Goal: Task Accomplishment & Management: Manage account settings

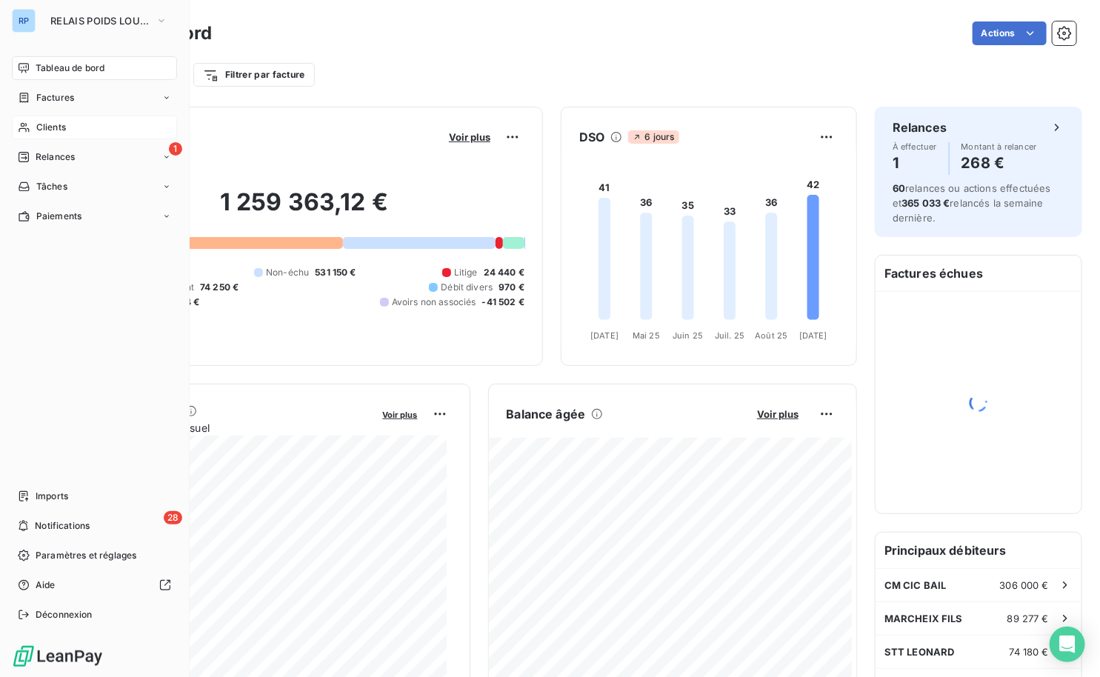
click at [52, 130] on span "Clients" at bounding box center [51, 127] width 30 height 13
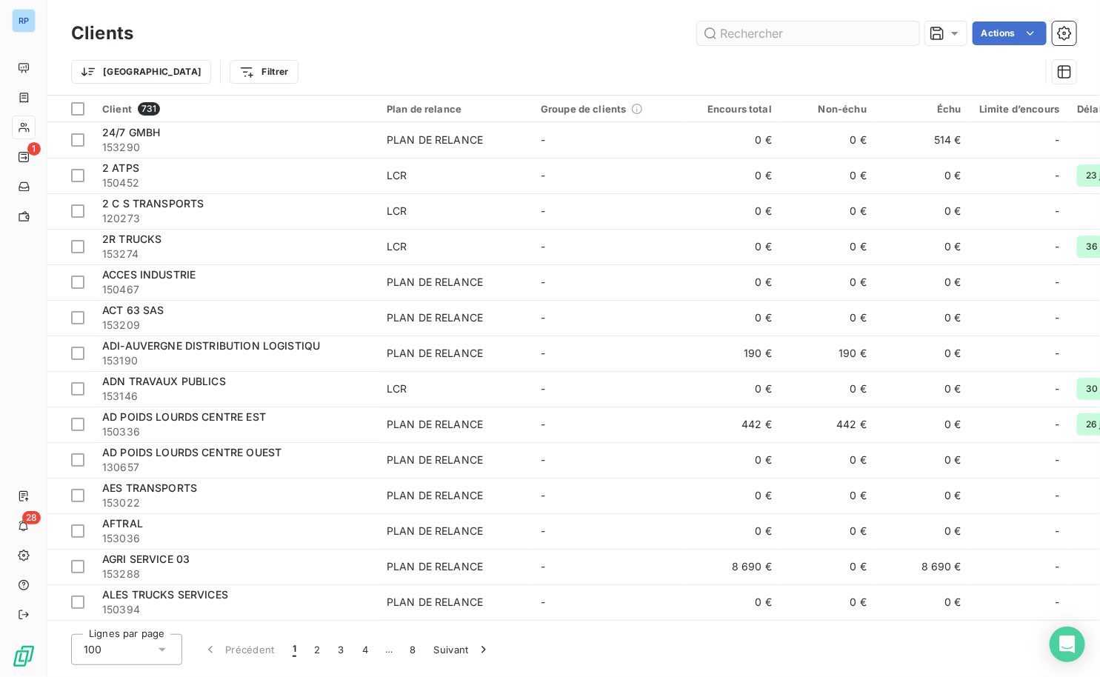
click at [799, 37] on input "text" at bounding box center [808, 33] width 222 height 24
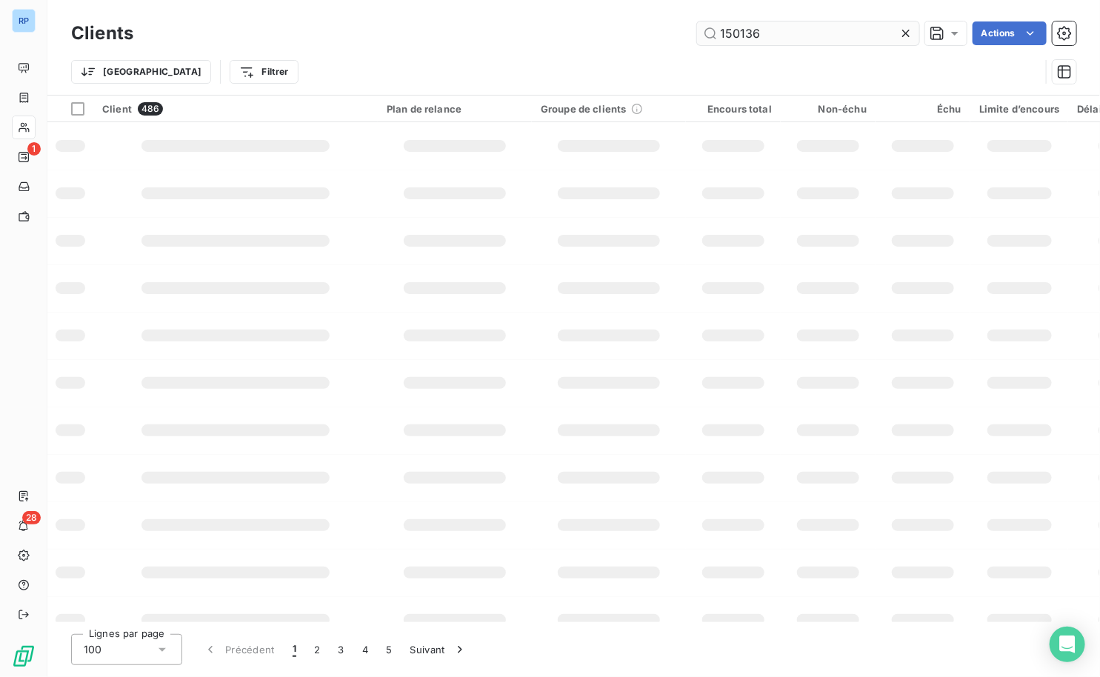
type input "150136"
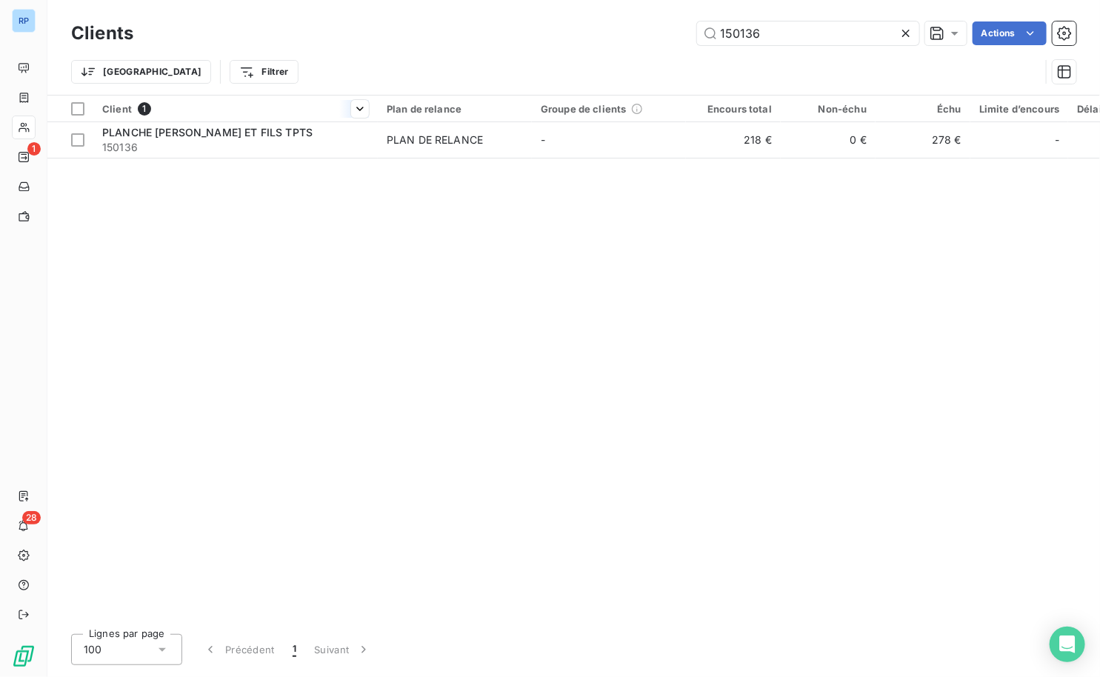
click at [217, 118] on th "Client 1" at bounding box center [235, 109] width 284 height 27
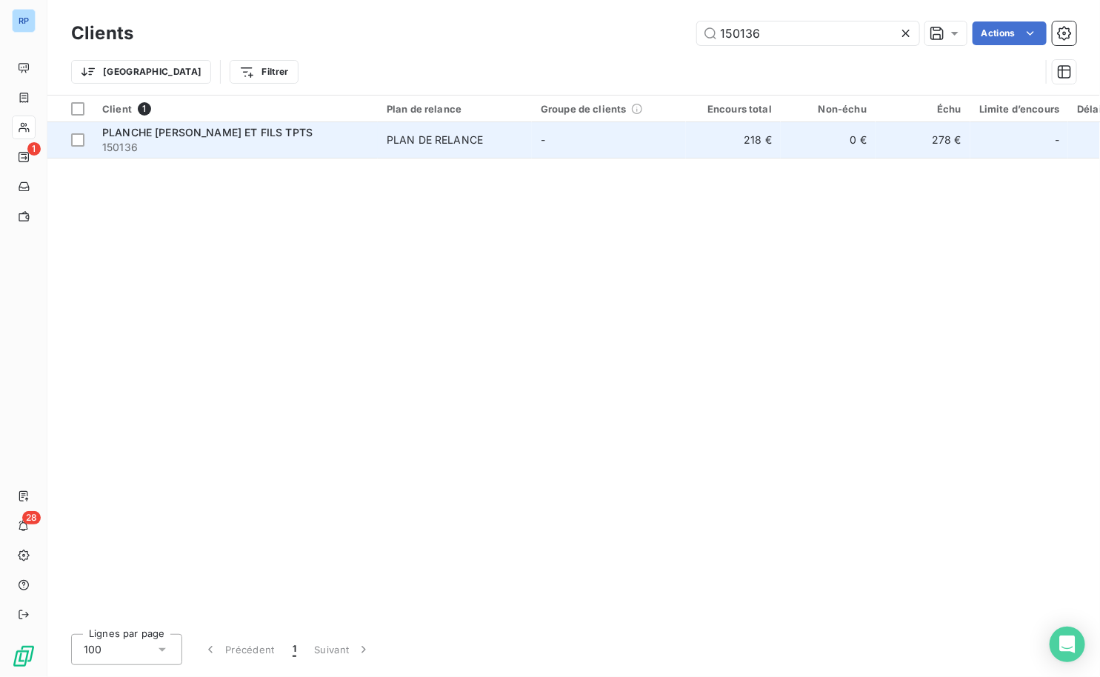
click at [217, 126] on span "PLANCHE [PERSON_NAME] ET FILS TPTS" at bounding box center [207, 132] width 210 height 13
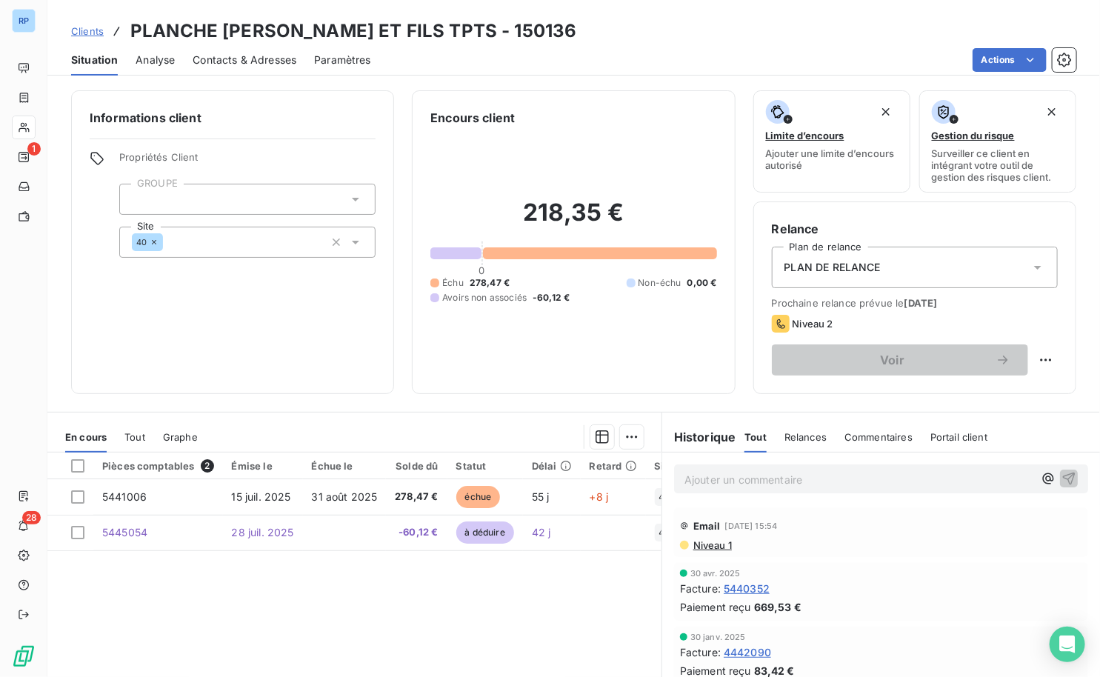
click at [276, 55] on span "Contacts & Adresses" at bounding box center [245, 60] width 104 height 15
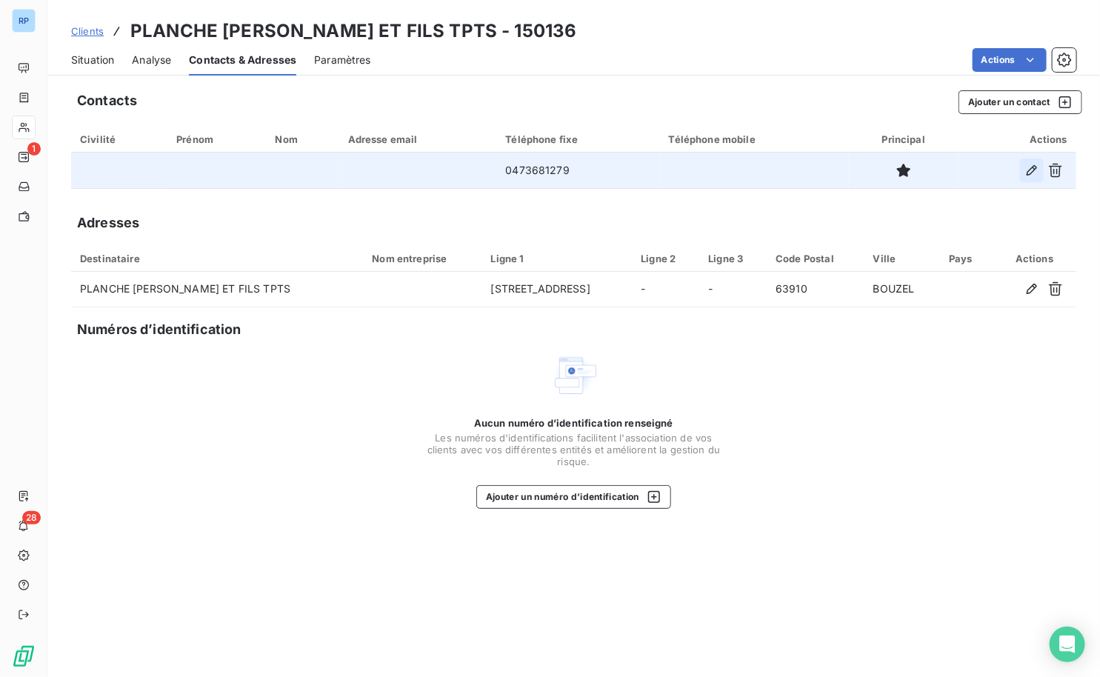
click at [1032, 169] on icon "button" at bounding box center [1032, 170] width 15 height 15
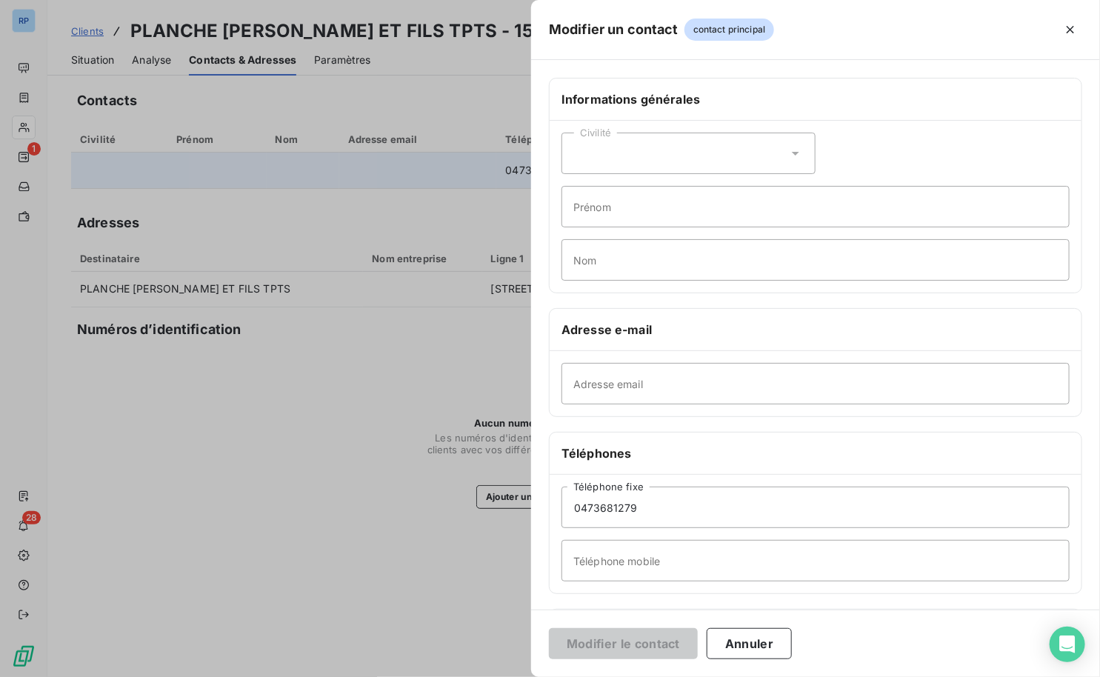
click at [350, 525] on div at bounding box center [550, 338] width 1100 height 677
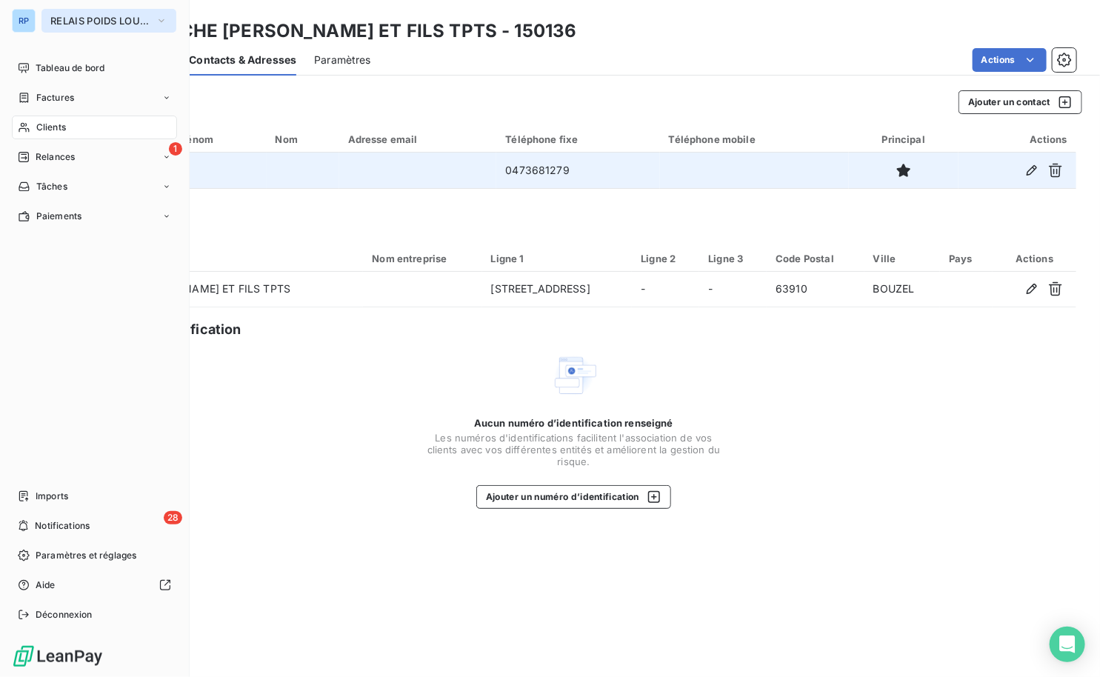
click at [138, 21] on span "RELAIS POIDS LOURDS AUVERGNE" at bounding box center [99, 21] width 99 height 12
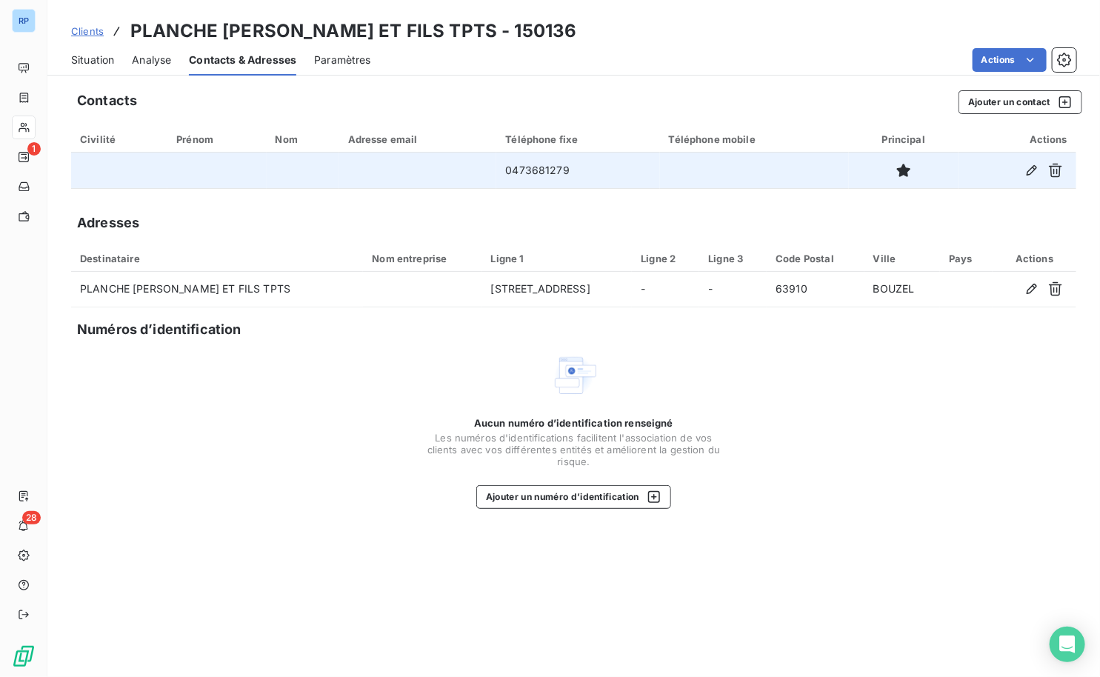
click at [367, 529] on div "Contacts Ajouter un contact Civilité Prénom Nom Adresse email Téléphone fixe Té…" at bounding box center [573, 379] width 1053 height 596
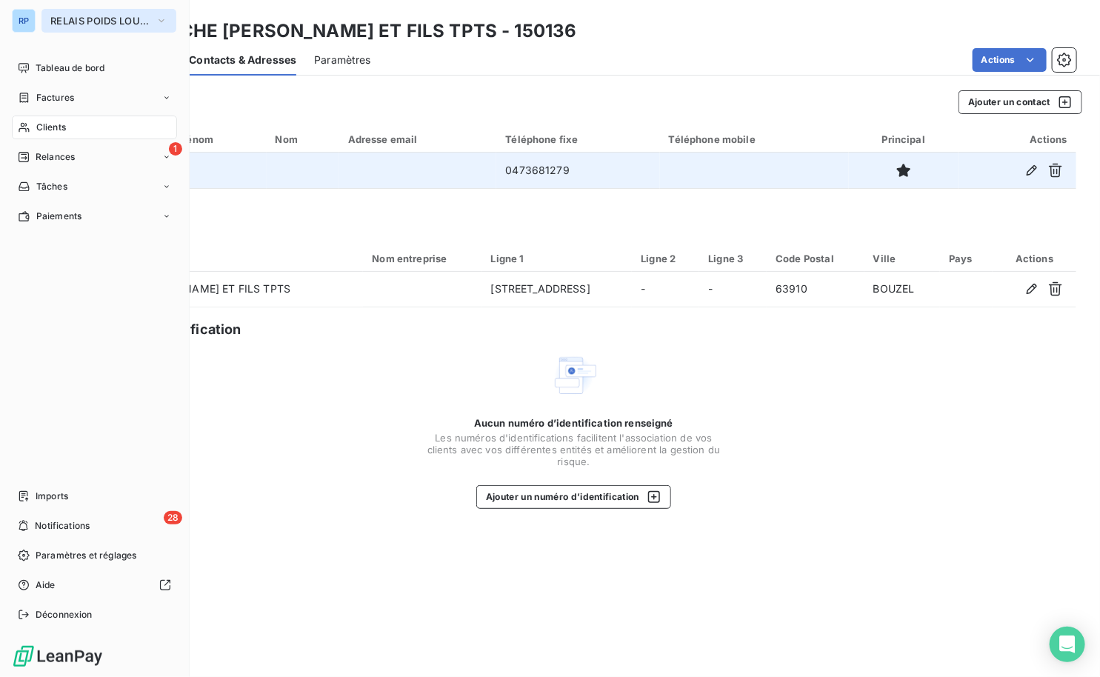
click at [65, 13] on button "RELAIS POIDS LOURDS AUVERGNE" at bounding box center [108, 21] width 135 height 24
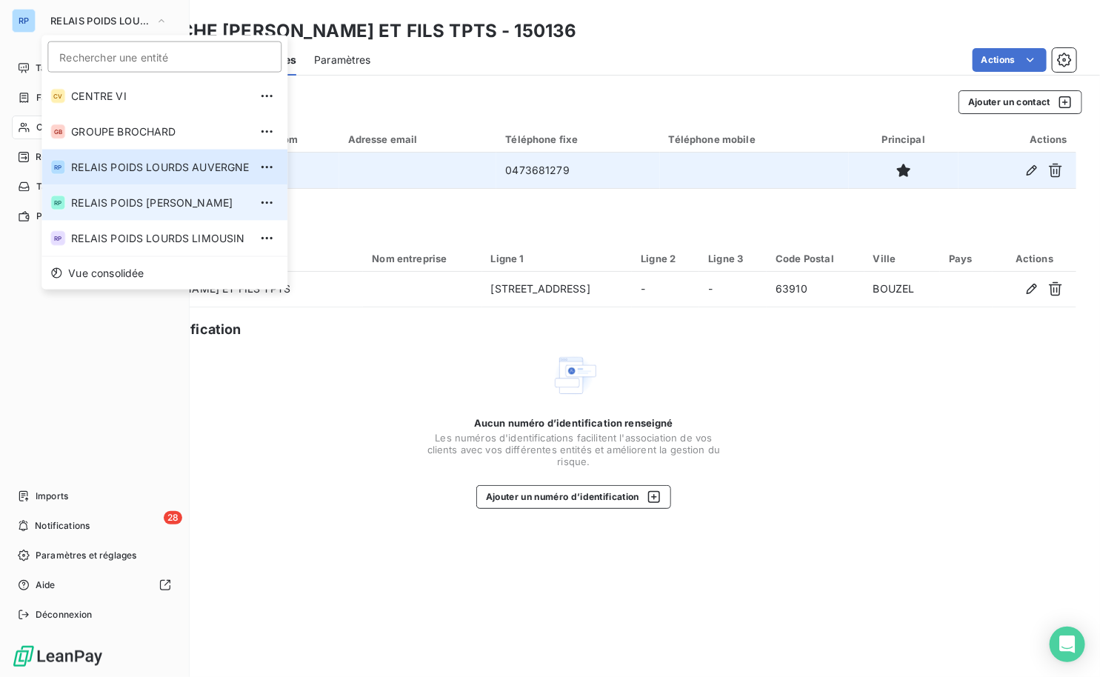
click at [208, 196] on span "RELAIS POIDS [PERSON_NAME]" at bounding box center [160, 203] width 178 height 15
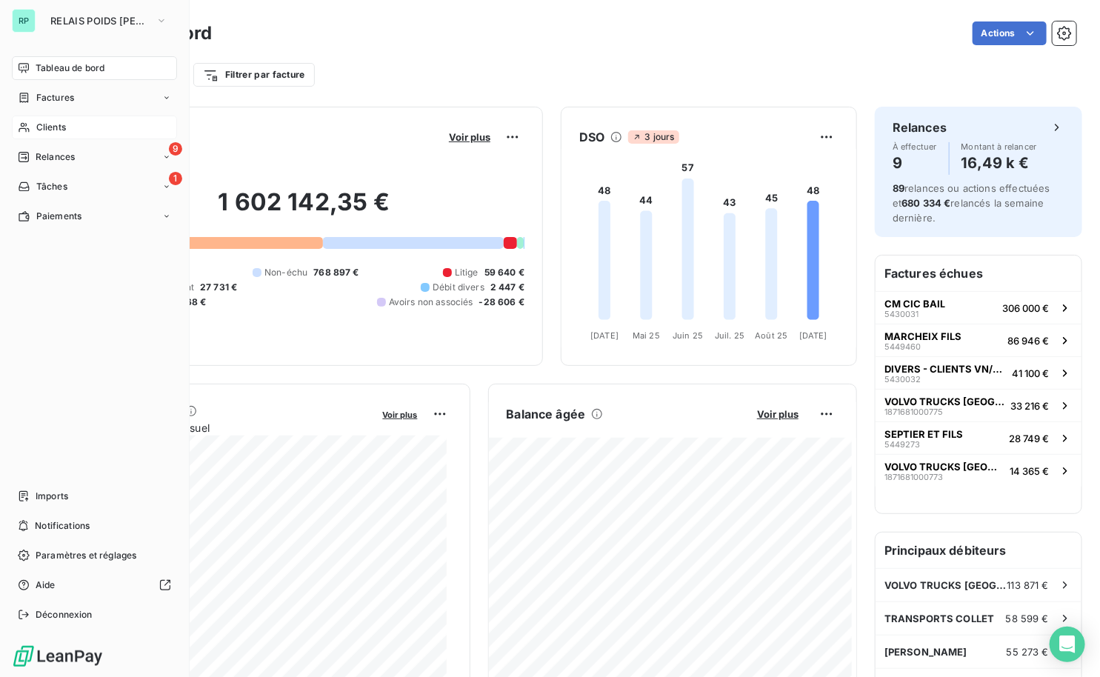
click at [64, 123] on span "Clients" at bounding box center [51, 127] width 30 height 13
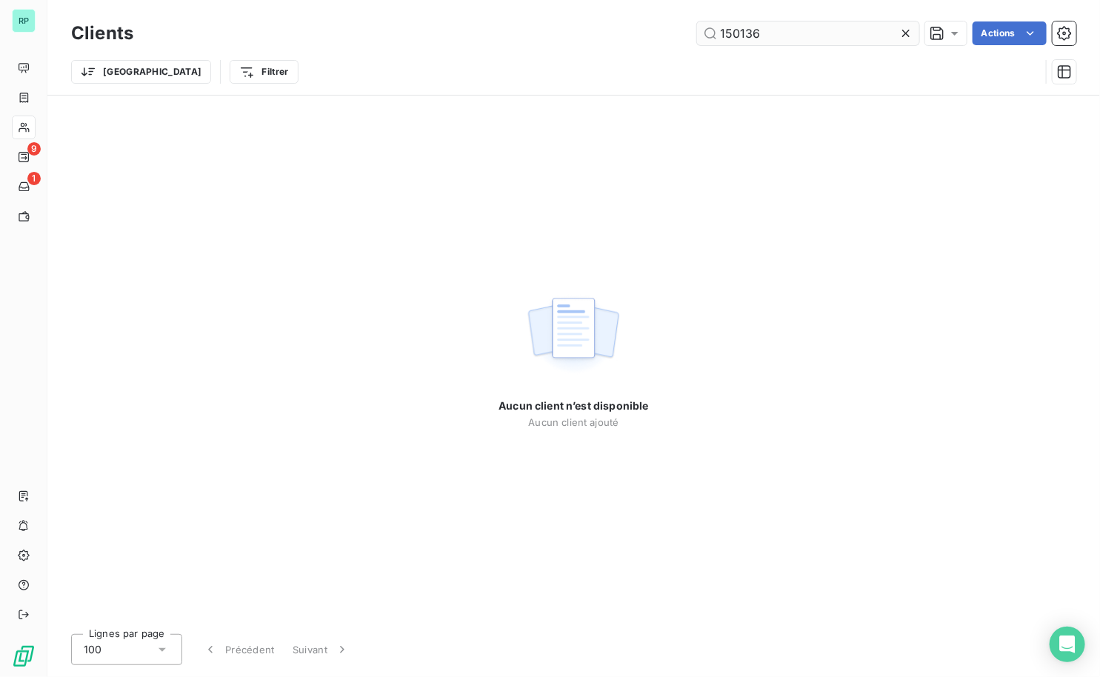
click at [771, 33] on input "150136" at bounding box center [808, 33] width 222 height 24
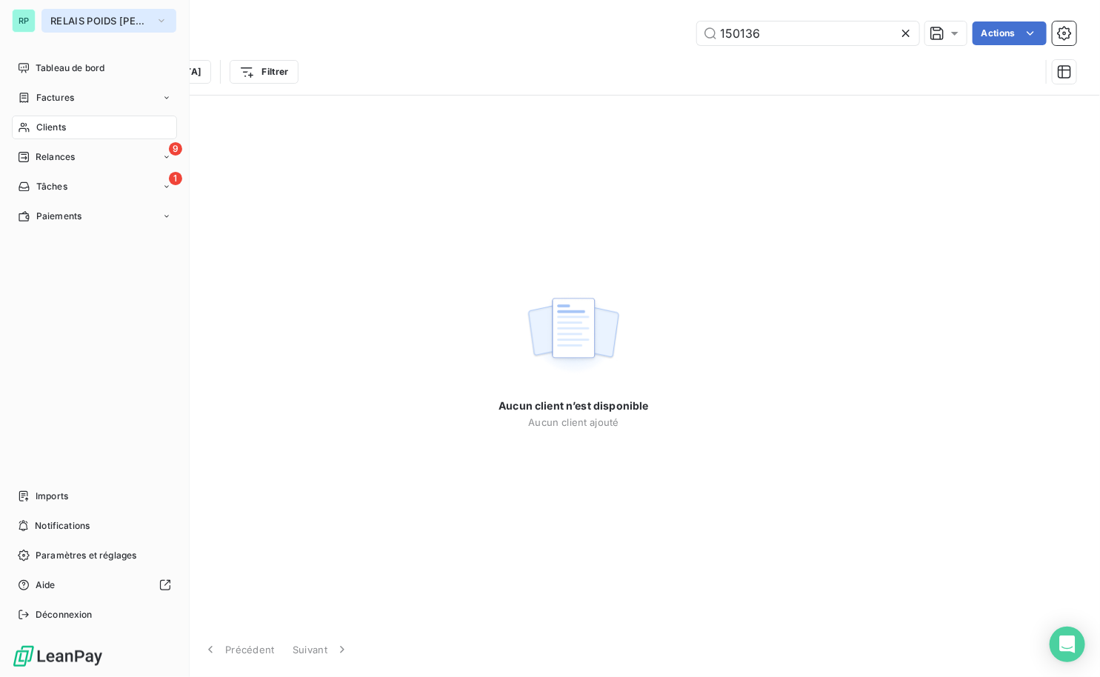
click at [52, 20] on span "RELAIS POIDS [PERSON_NAME]" at bounding box center [99, 21] width 99 height 12
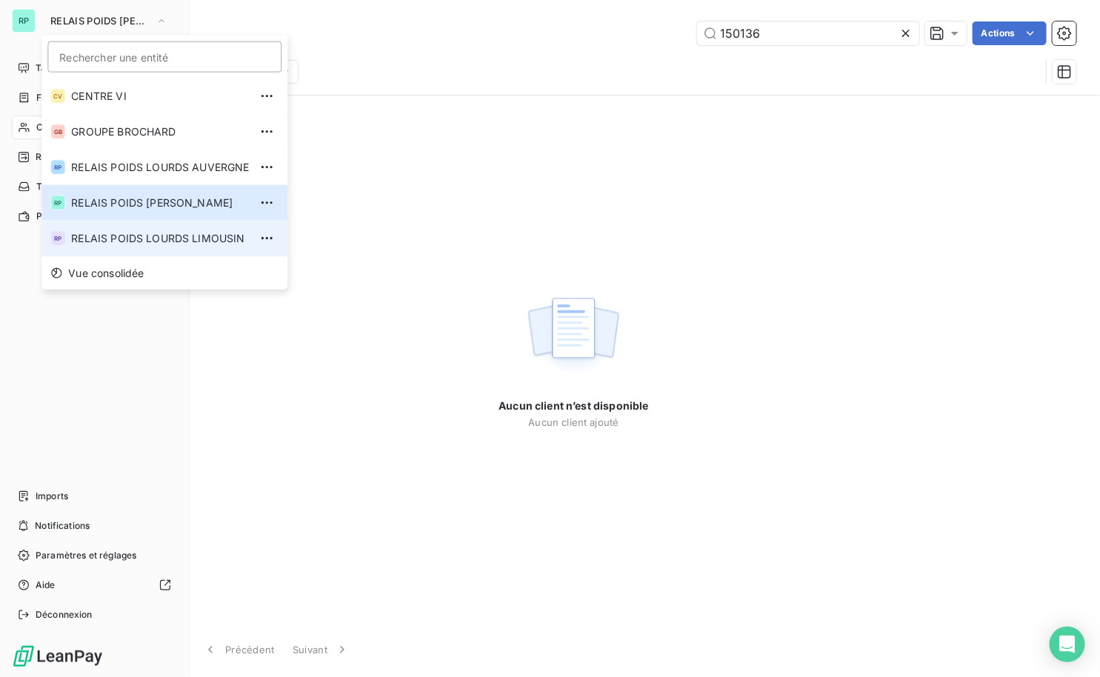
click at [158, 234] on span "RELAIS POIDS LOURDS LIMOUSIN" at bounding box center [160, 238] width 178 height 15
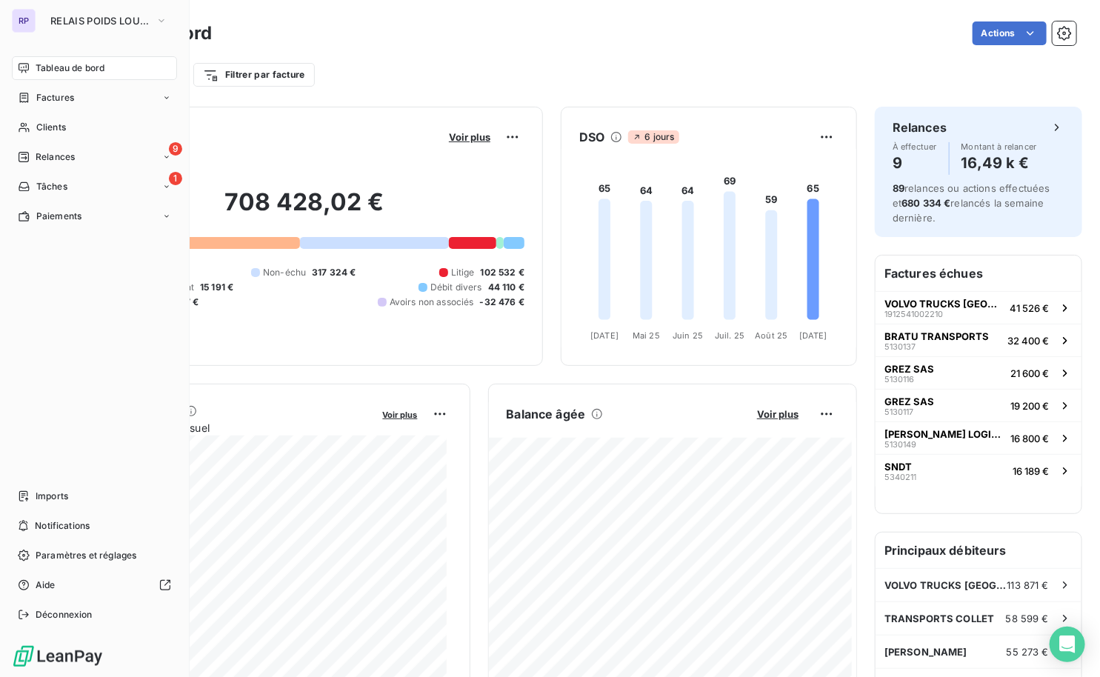
drag, startPoint x: 41, startPoint y: 124, endPoint x: 179, endPoint y: 111, distance: 138.4
click at [40, 124] on span "Clients" at bounding box center [51, 127] width 30 height 13
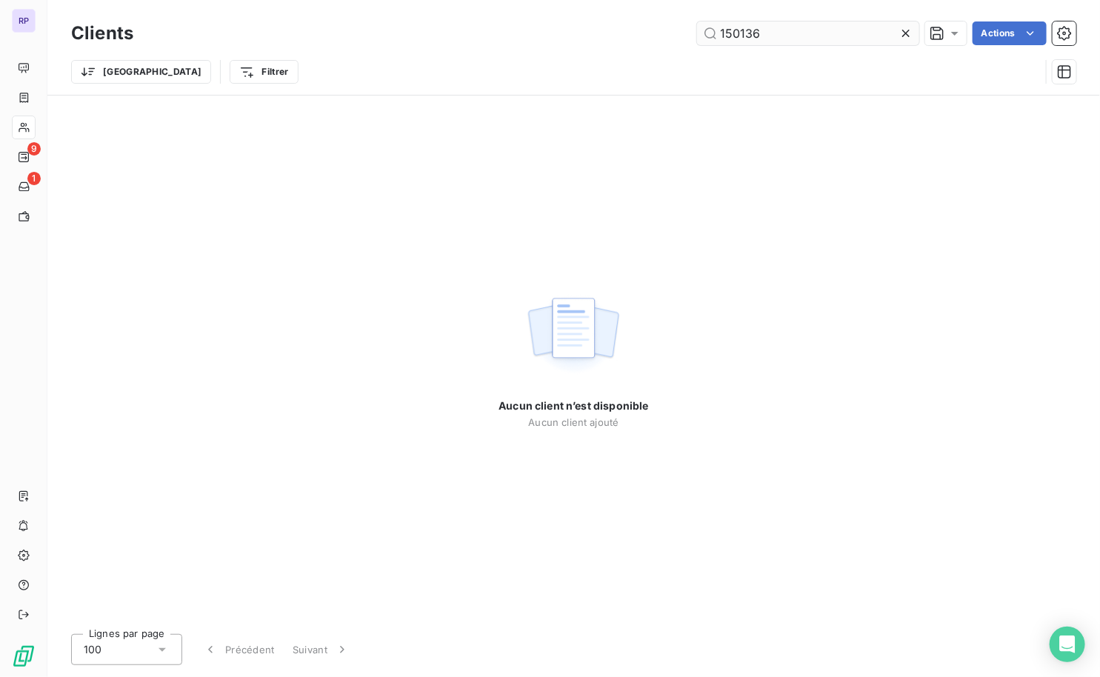
drag, startPoint x: 728, startPoint y: 35, endPoint x: 777, endPoint y: 32, distance: 49.7
click at [730, 36] on input "150136" at bounding box center [808, 33] width 222 height 24
click at [777, 31] on input "150136" at bounding box center [808, 33] width 222 height 24
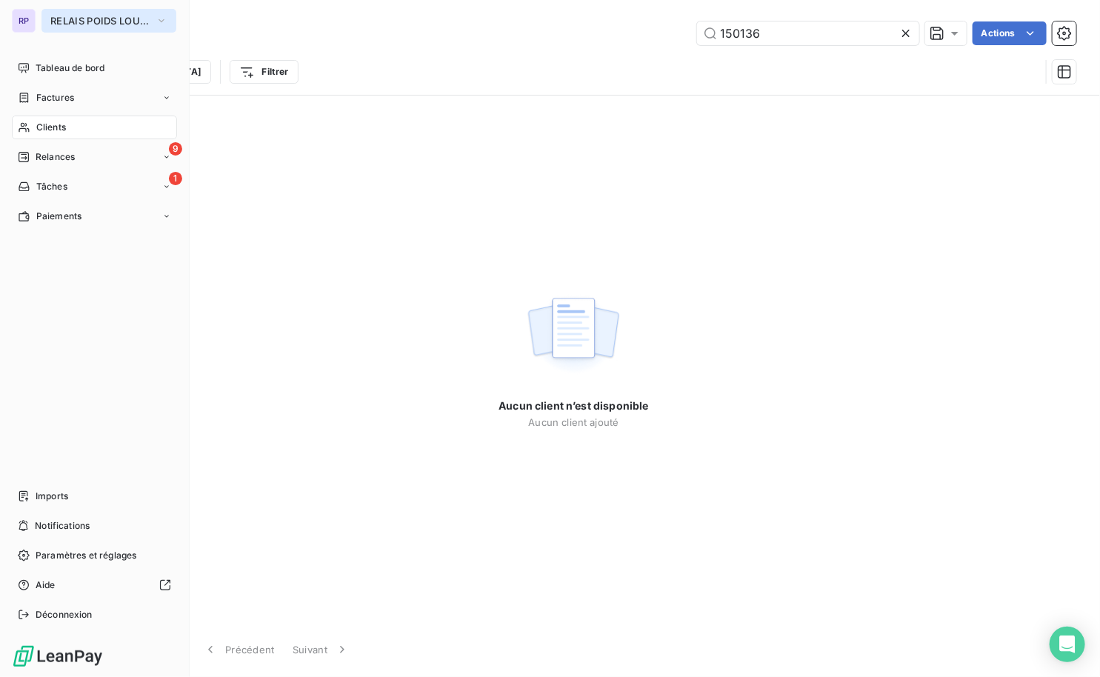
click at [81, 24] on span "RELAIS POIDS LOURDS LIMOUSIN" at bounding box center [99, 21] width 99 height 12
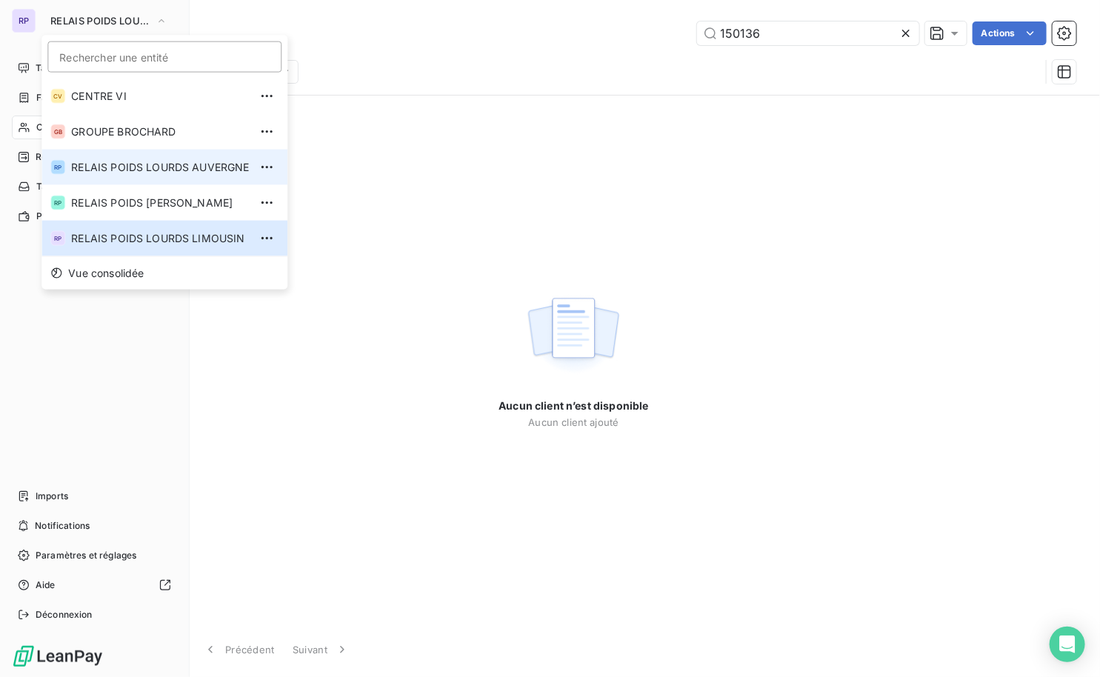
click at [119, 176] on li "RP RELAIS POIDS LOURDS AUVERGNE" at bounding box center [164, 168] width 246 height 36
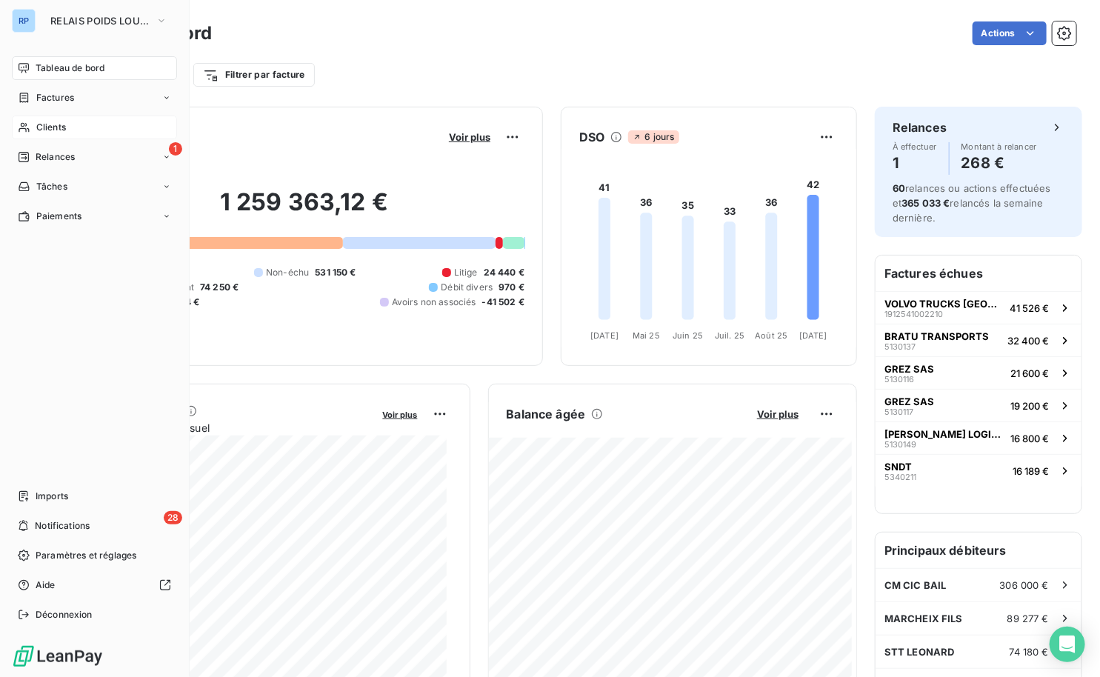
click at [26, 127] on icon at bounding box center [24, 128] width 13 height 12
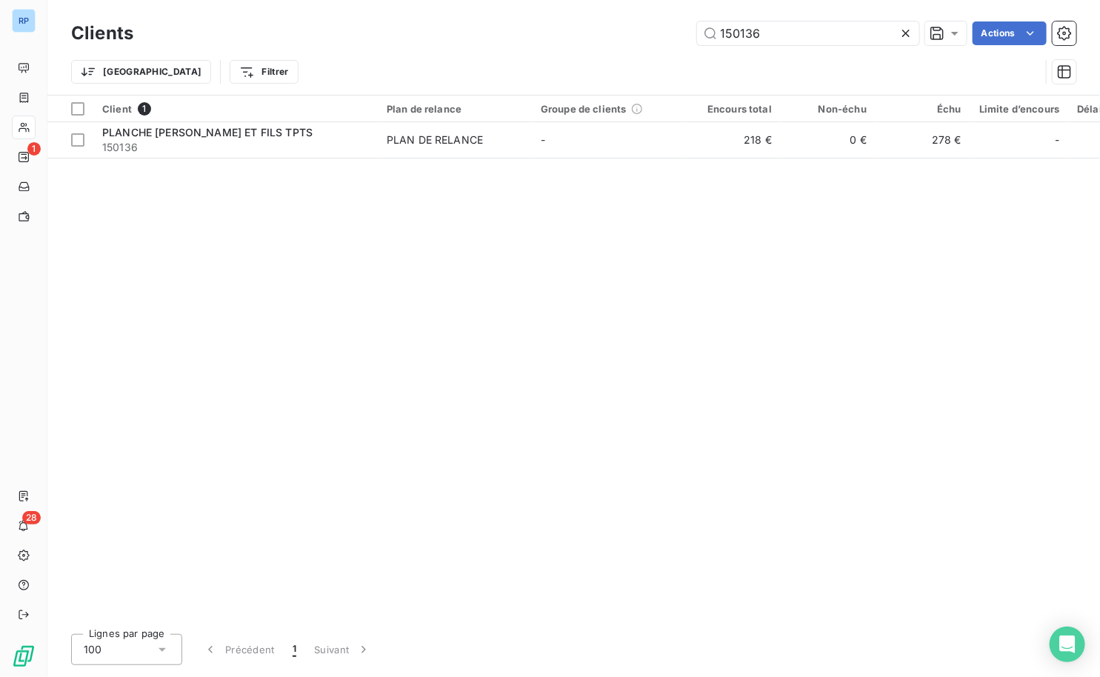
drag, startPoint x: 674, startPoint y: 23, endPoint x: 575, endPoint y: 30, distance: 99.5
click at [575, 30] on div "150136 Actions" at bounding box center [613, 33] width 925 height 24
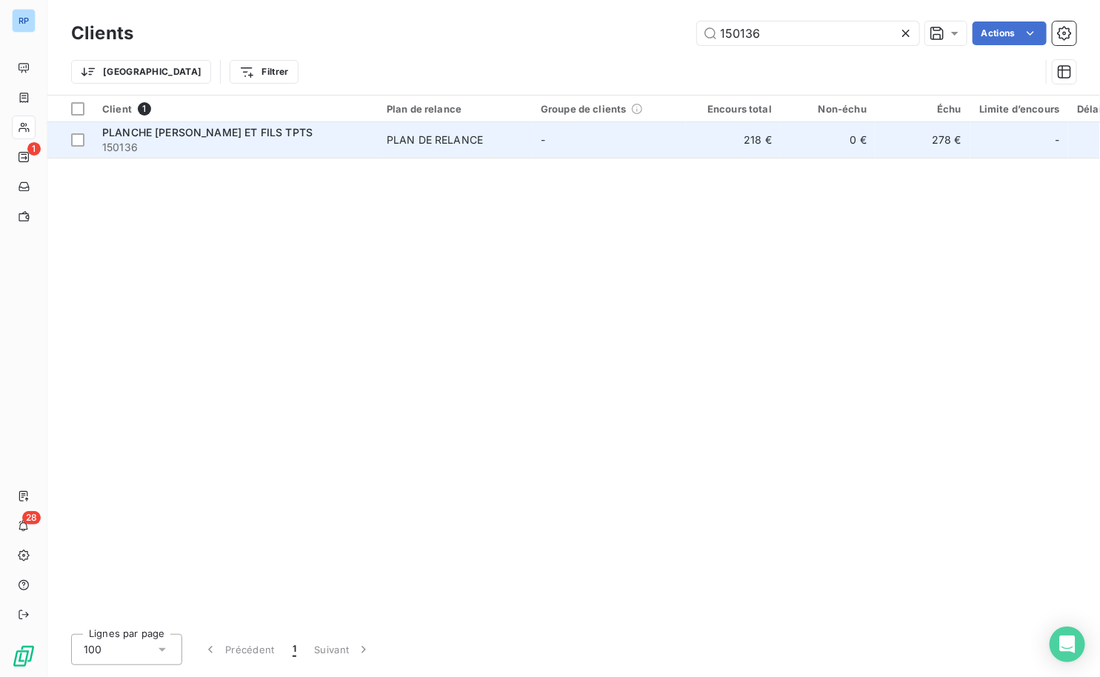
click at [132, 150] on span "150136" at bounding box center [235, 147] width 267 height 15
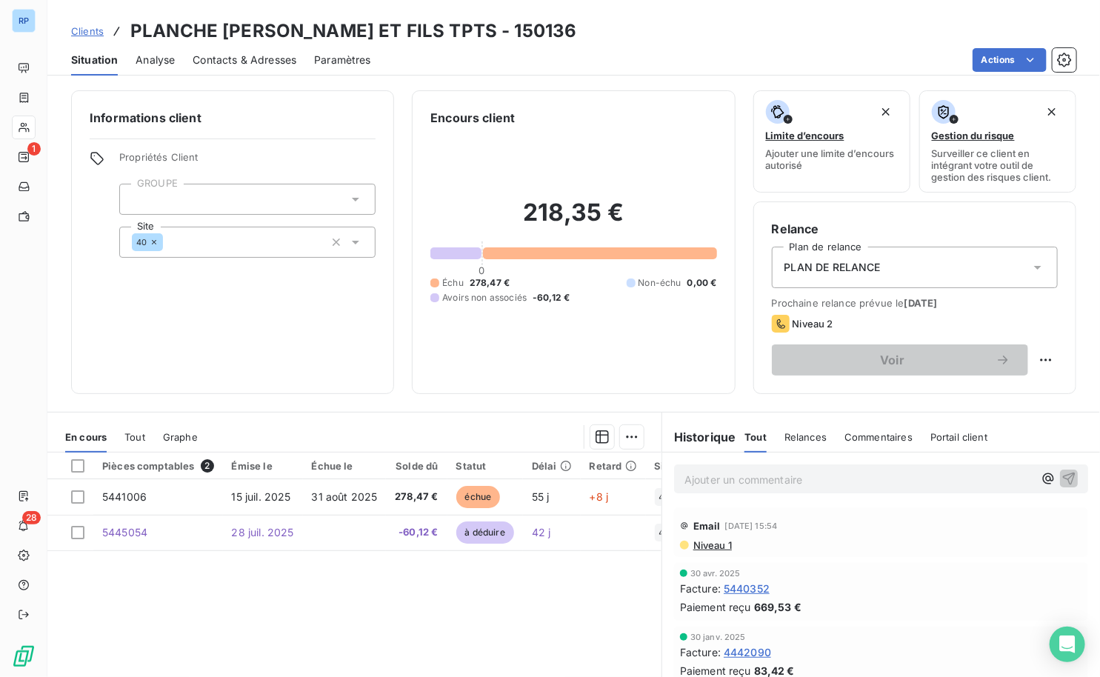
click at [711, 541] on span "Niveau 1" at bounding box center [712, 545] width 40 height 12
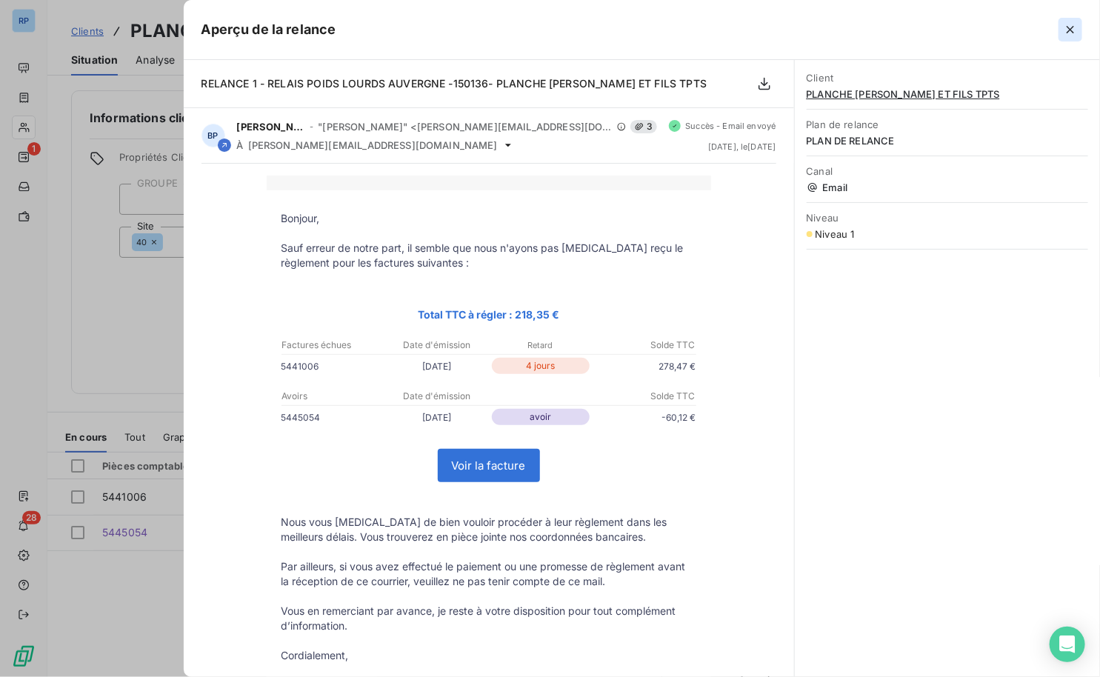
click at [1077, 27] on icon "button" at bounding box center [1070, 29] width 15 height 15
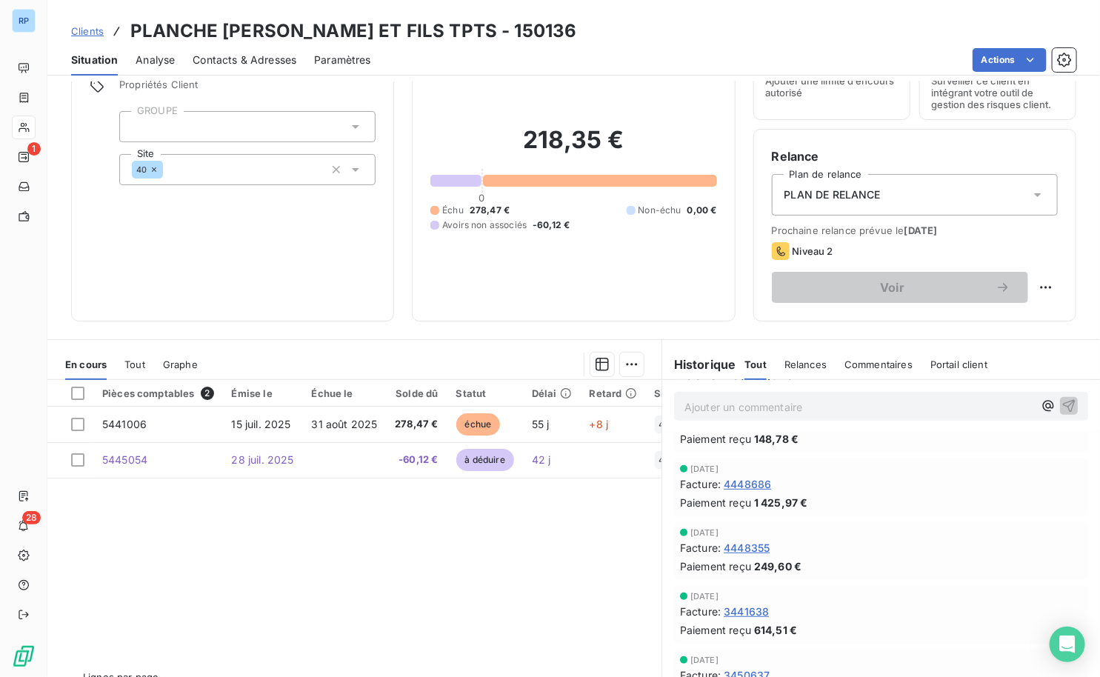
scroll to position [104, 0]
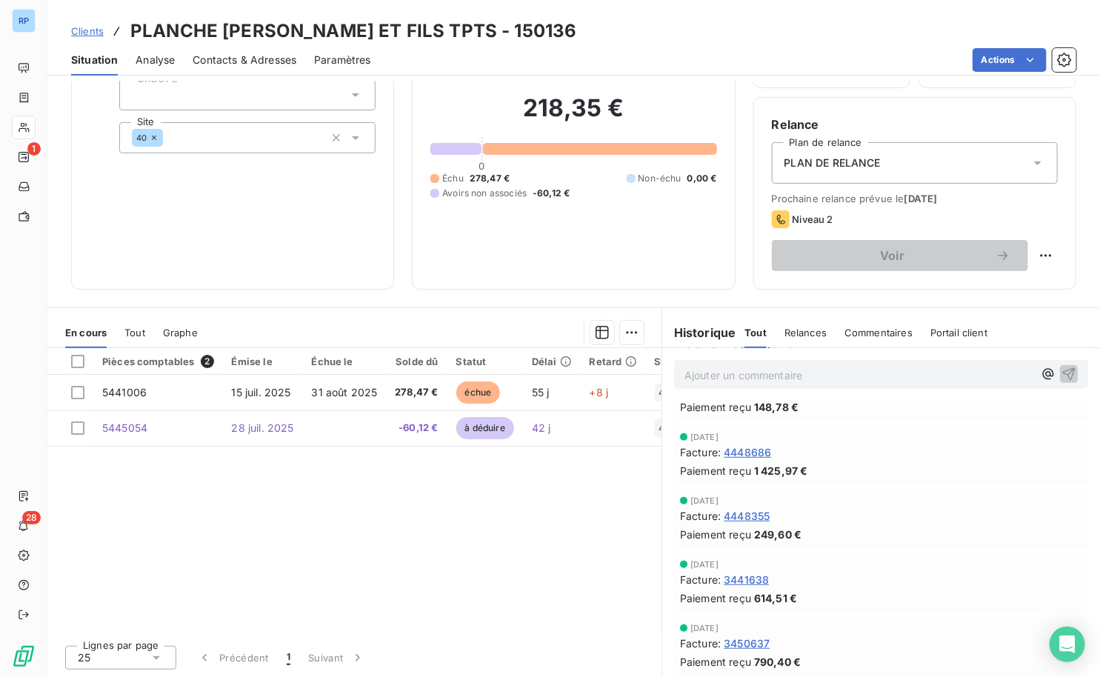
click at [205, 56] on span "Contacts & Adresses" at bounding box center [245, 60] width 104 height 15
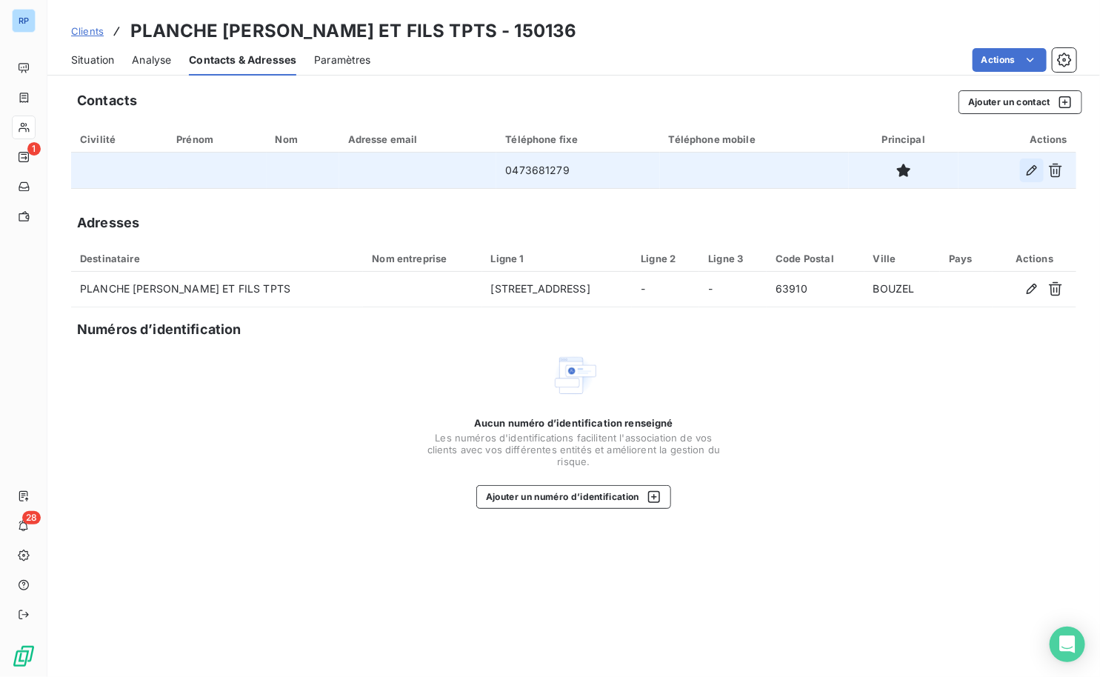
click at [1029, 167] on icon "button" at bounding box center [1032, 170] width 15 height 15
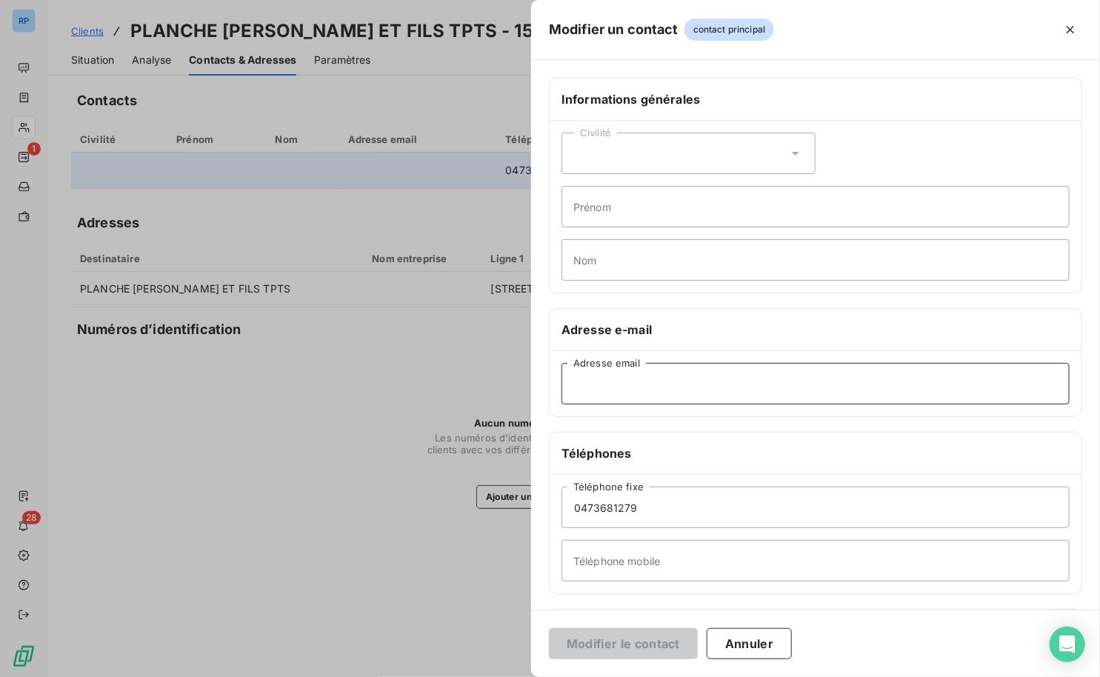
click at [635, 381] on input "Adresse email" at bounding box center [816, 383] width 508 height 41
paste input "[EMAIL_ADDRESS][DOMAIN_NAME]"
type input "[EMAIL_ADDRESS][DOMAIN_NAME]"
drag, startPoint x: 651, startPoint y: 501, endPoint x: 508, endPoint y: 506, distance: 143.8
click at [508, 676] on div "Modifier un contact contact principal Informations générales Civilité Prénom No…" at bounding box center [550, 677] width 1100 height 0
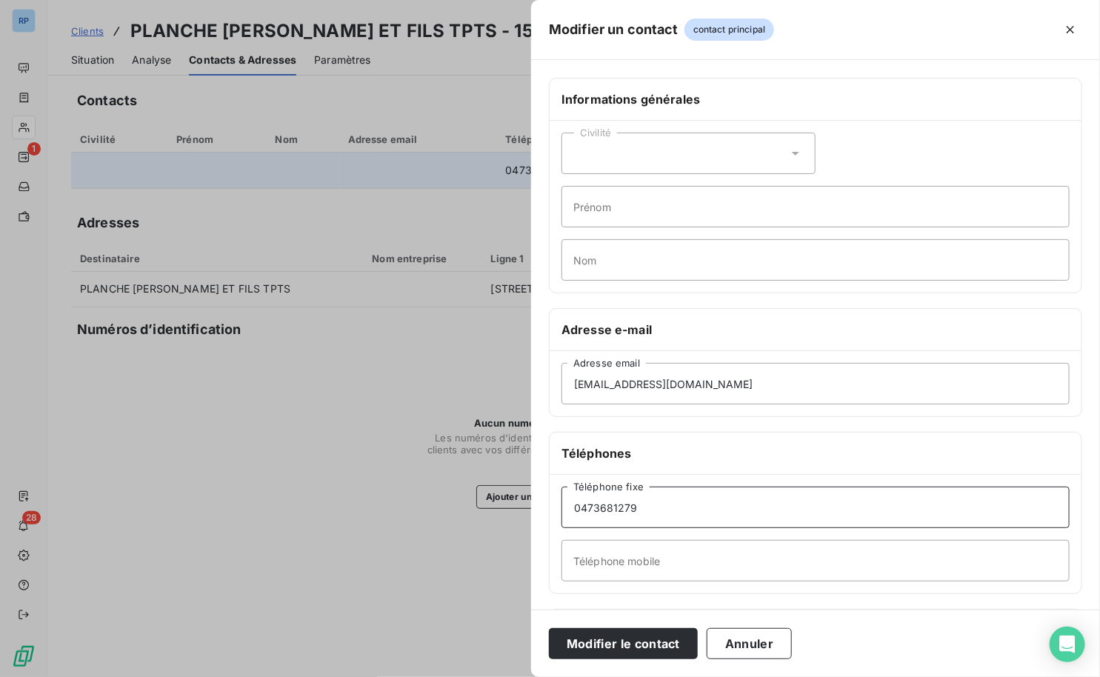
paste input "73 68 12"
type input "04 73 68 12 79"
click at [642, 648] on button "Modifier le contact" at bounding box center [623, 643] width 149 height 31
